Goal: Task Accomplishment & Management: Manage account settings

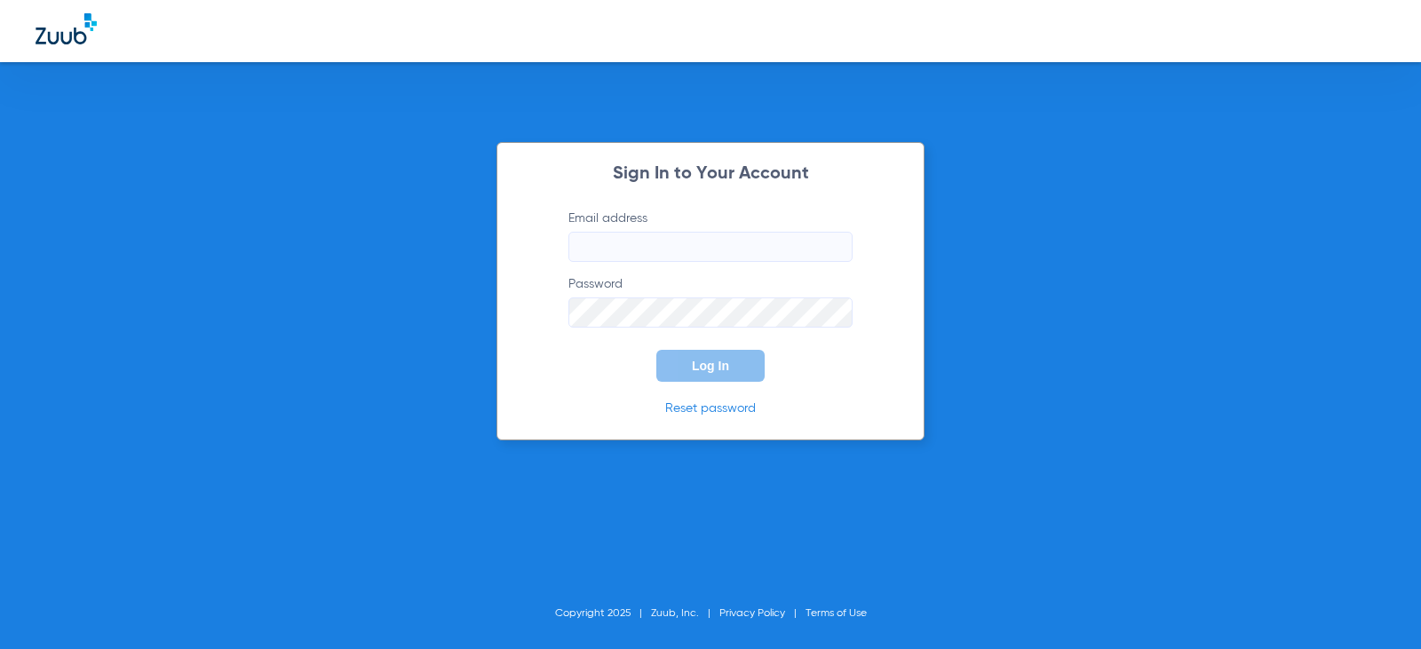
type input "[EMAIL_ADDRESS][DOMAIN_NAME]"
click at [724, 369] on span "Log In" at bounding box center [710, 366] width 37 height 14
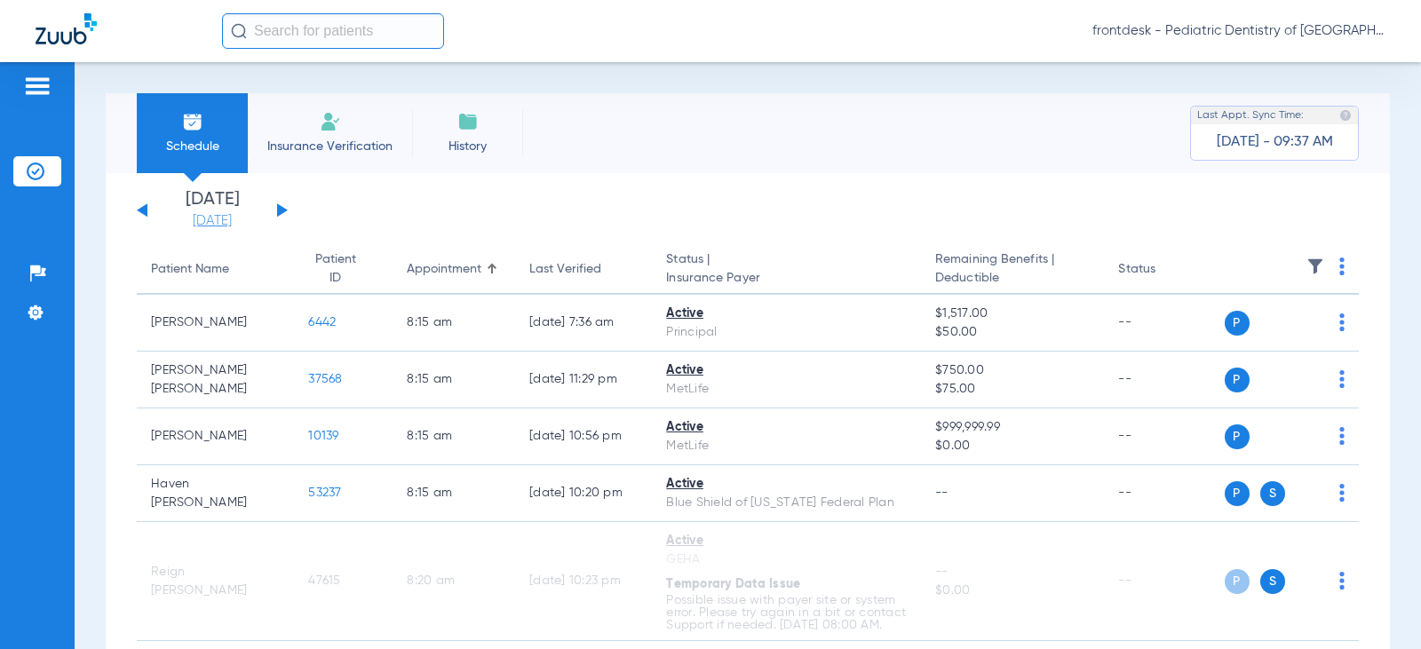
click at [232, 220] on link "[DATE]" at bounding box center [212, 221] width 107 height 18
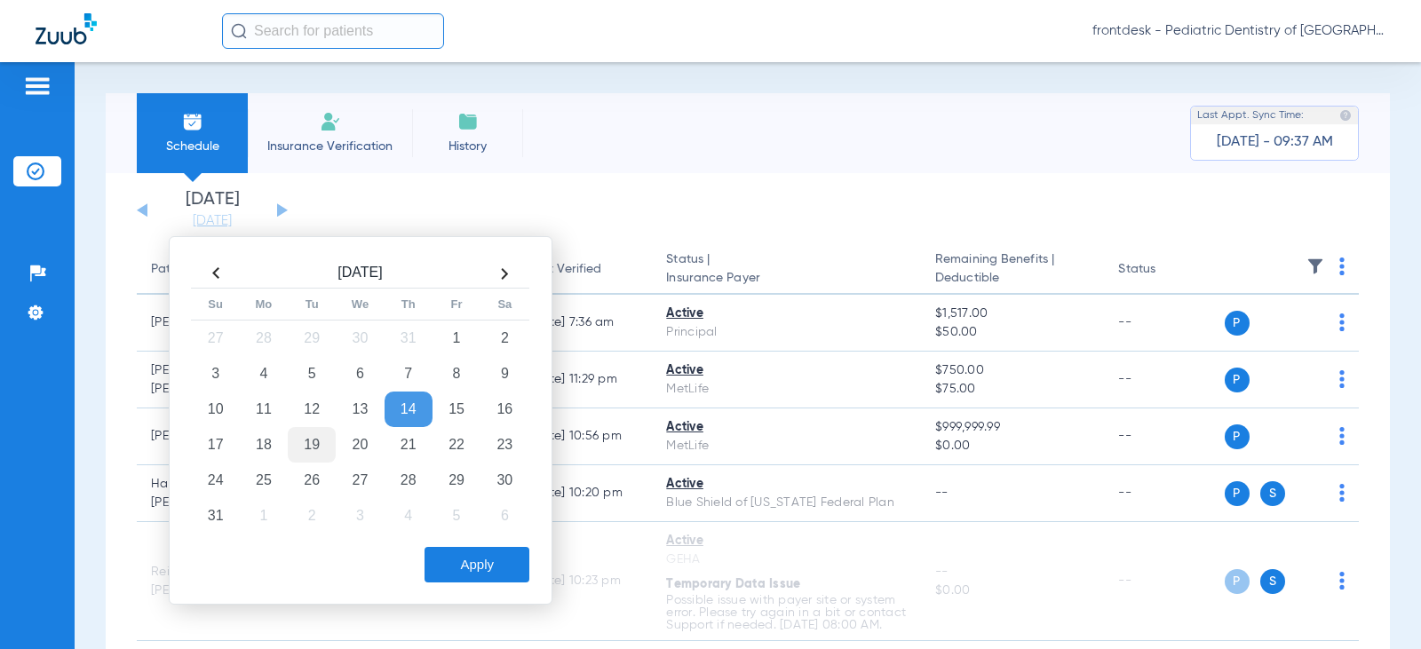
click at [310, 448] on td "19" at bounding box center [312, 445] width 48 height 36
click at [468, 566] on button "Apply" at bounding box center [476, 565] width 105 height 36
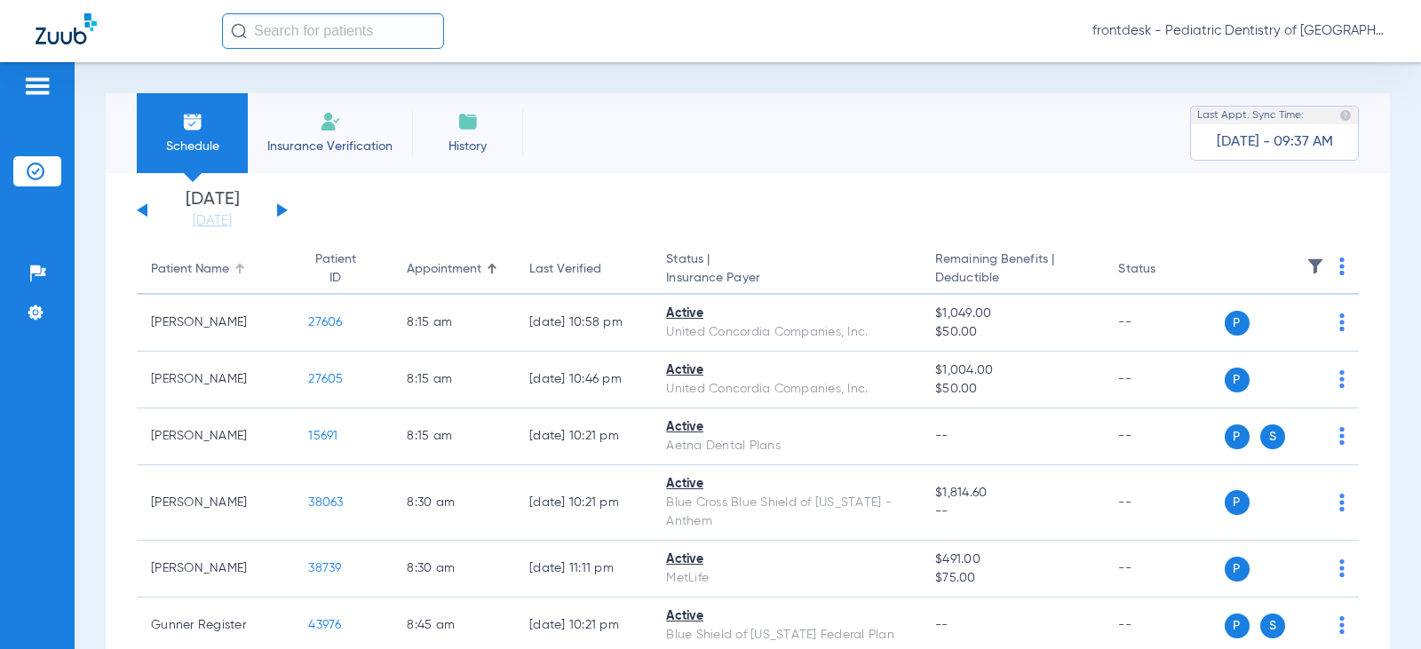
click at [188, 276] on div "Patient Name" at bounding box center [190, 269] width 78 height 19
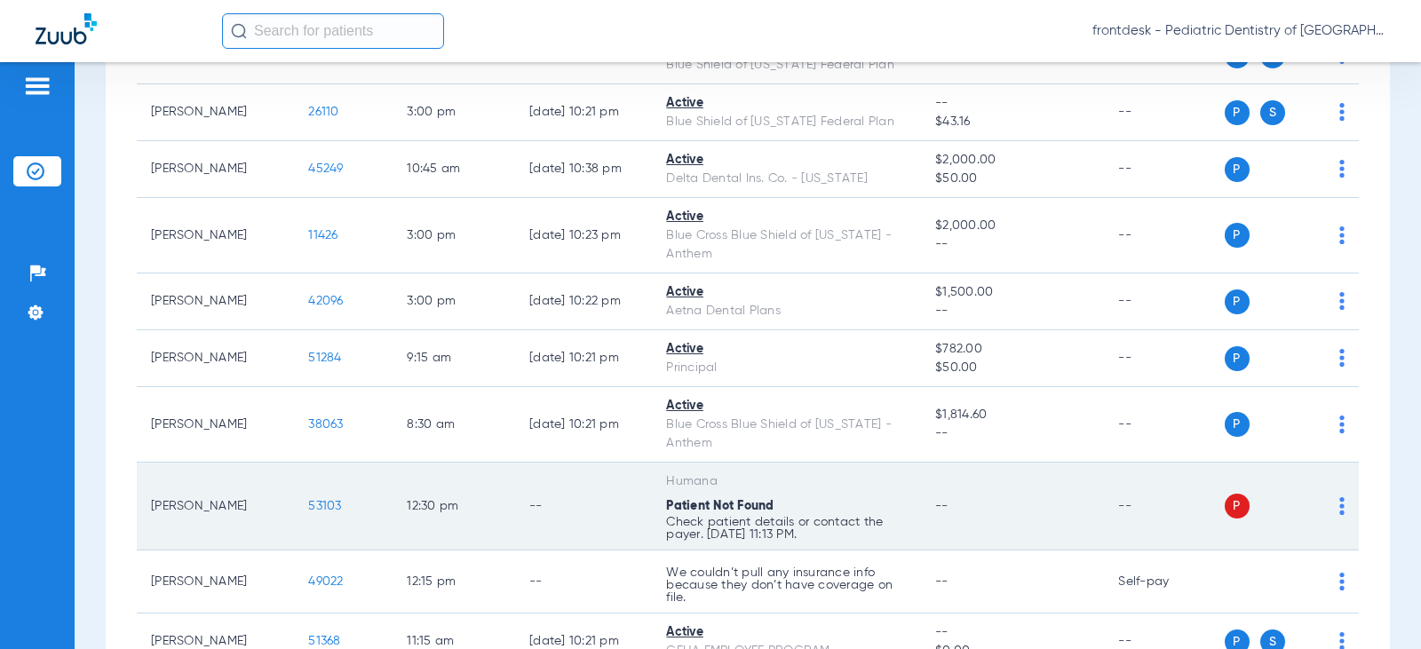
scroll to position [2842, 0]
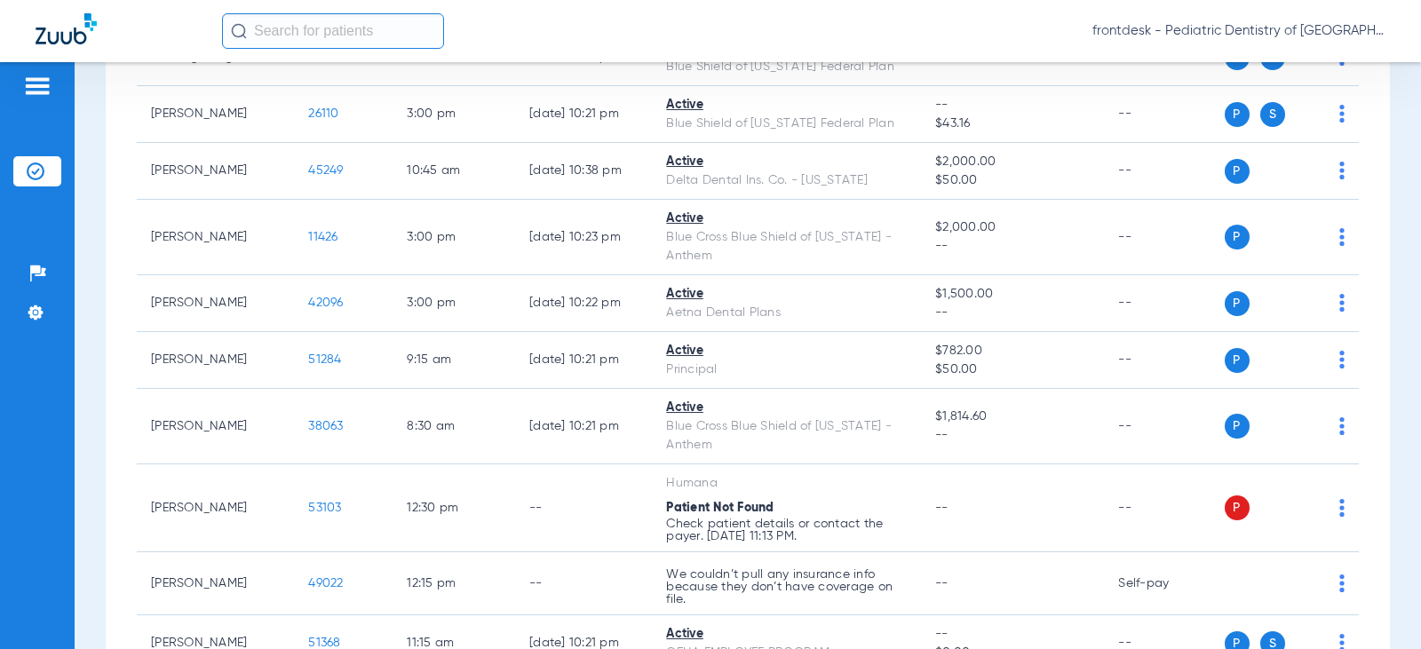
drag, startPoint x: 96, startPoint y: 189, endPoint x: 115, endPoint y: 113, distance: 78.6
click at [96, 189] on div "Schedule Insurance Verification History Last Appt. Sync Time: [DATE] - 09:45 AM…" at bounding box center [748, 355] width 1346 height 587
